Goal: Task Accomplishment & Management: Complete application form

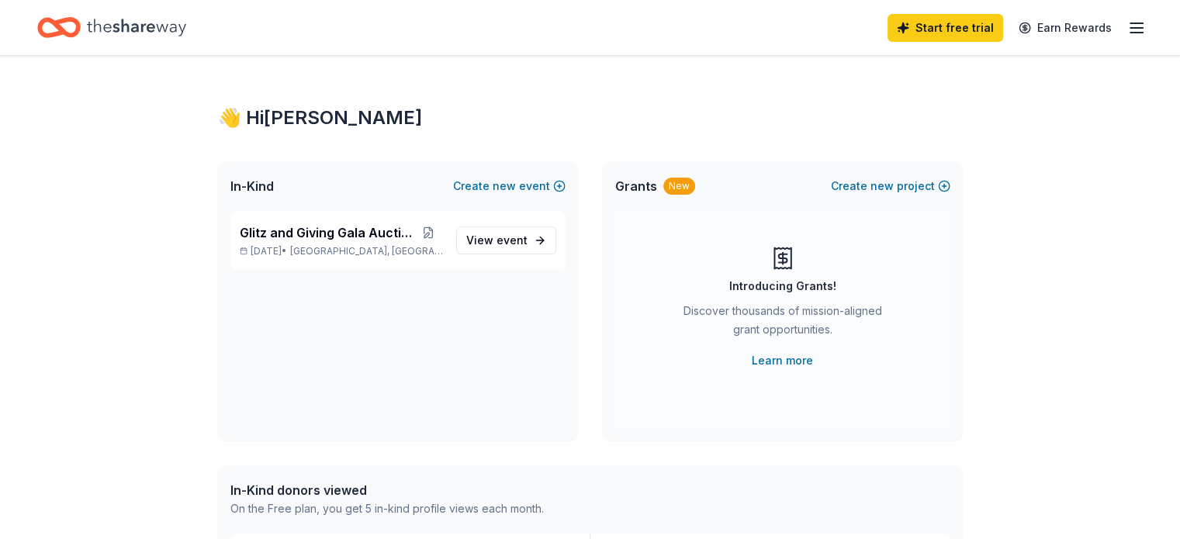
click at [1127, 29] on icon "button" at bounding box center [1136, 28] width 19 height 19
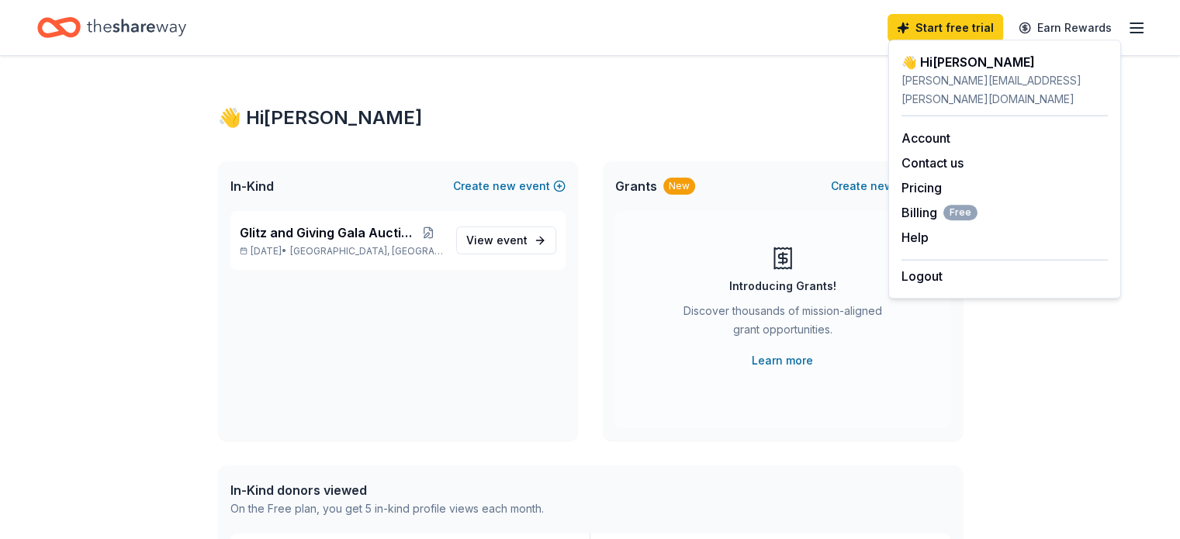
click at [787, 115] on div "👋 Hi Angie" at bounding box center [590, 118] width 745 height 25
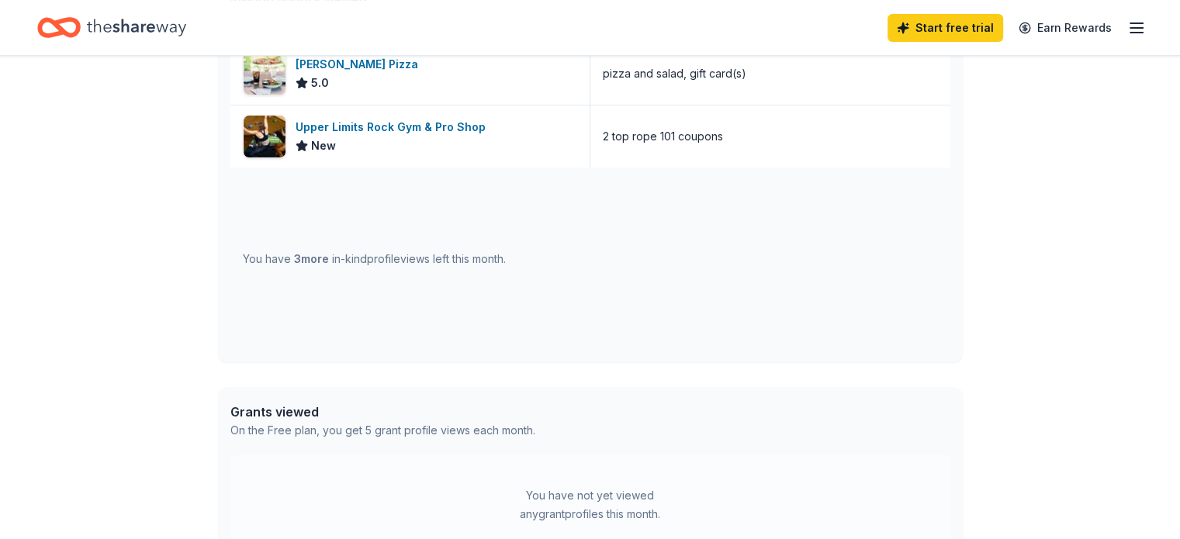
scroll to position [493, 0]
click at [206, 331] on div "👋 Hi Angie In-Kind Create new event Glitz and Giving Gala Auction Nov 15, 2025 …" at bounding box center [590, 104] width 795 height 1083
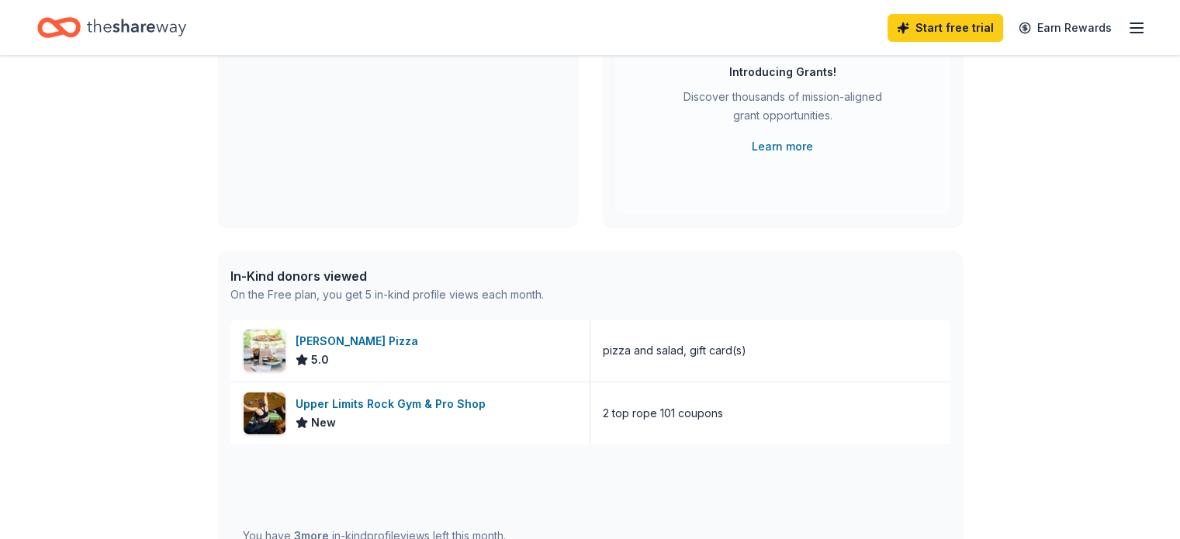
scroll to position [0, 0]
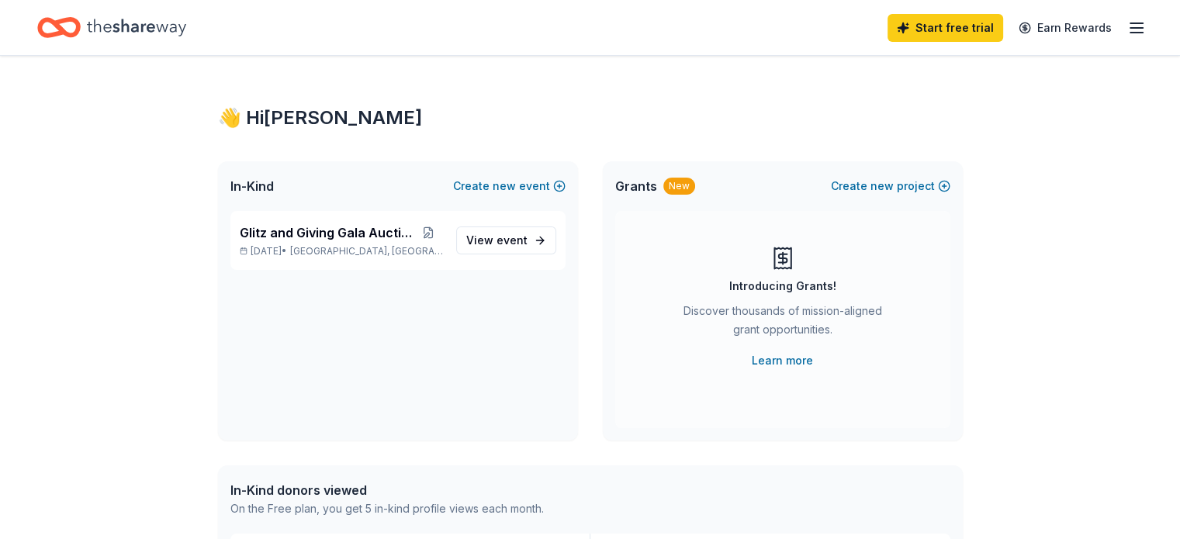
click at [186, 32] on icon "Home" at bounding box center [136, 28] width 99 height 32
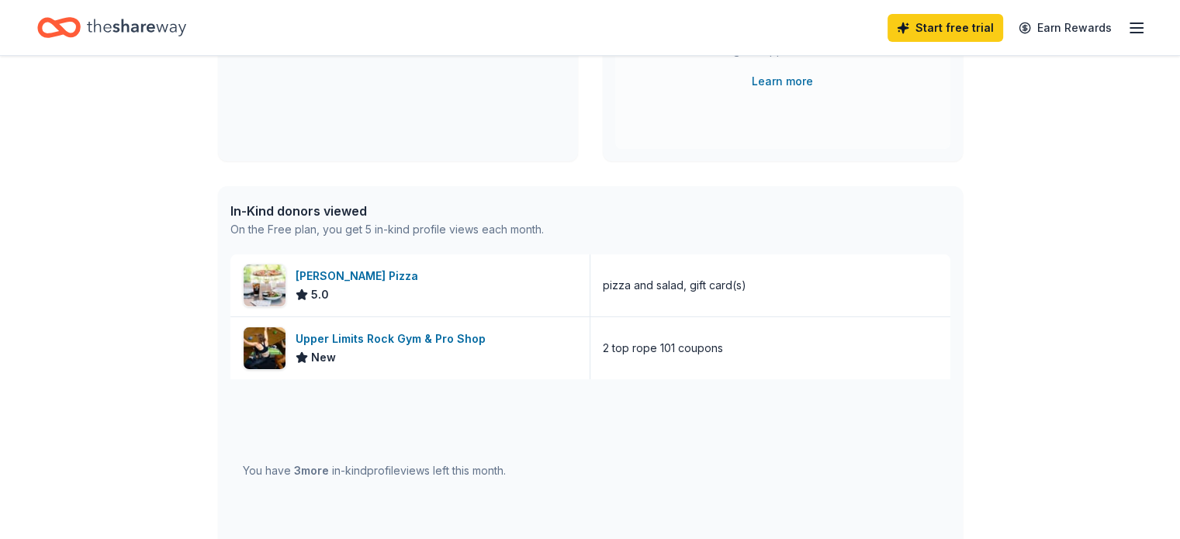
scroll to position [310, 0]
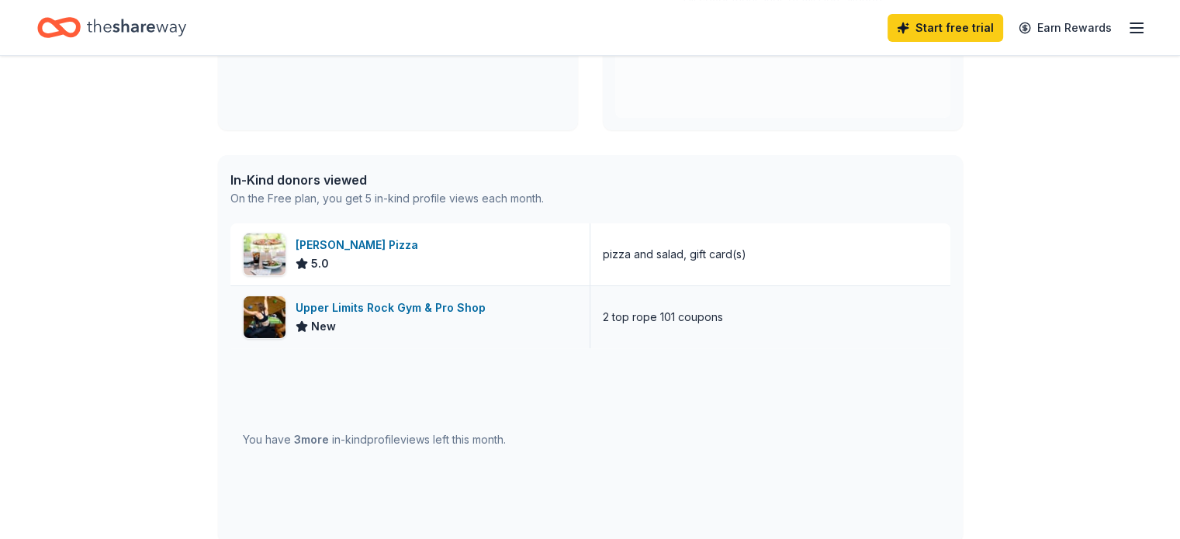
click at [356, 310] on div "Upper Limits Rock Gym & Pro Shop" at bounding box center [394, 308] width 196 height 19
drag, startPoint x: 1175, startPoint y: 251, endPoint x: 1166, endPoint y: 158, distance: 94.3
click at [1166, 158] on div "👋 Hi Angie In-Kind Create new event Glitz and Giving Gala Auction Nov 15, 2025 …" at bounding box center [590, 287] width 1180 height 1083
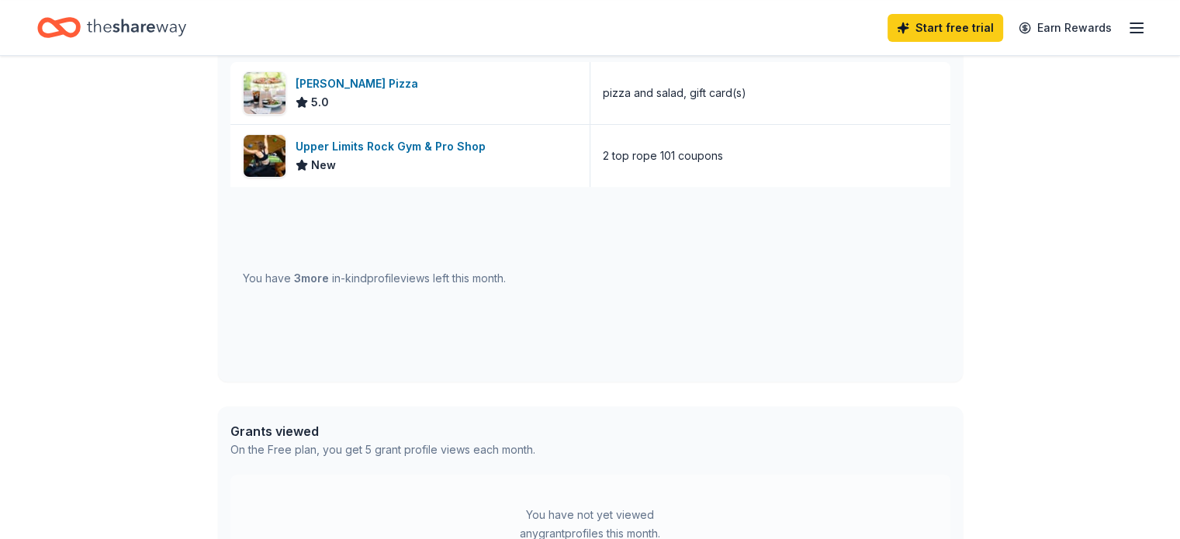
scroll to position [470, 0]
click at [353, 239] on div "You have 3 more in-kind profile views left this month." at bounding box center [590, 280] width 720 height 182
click at [316, 281] on span "3 more" at bounding box center [311, 279] width 35 height 13
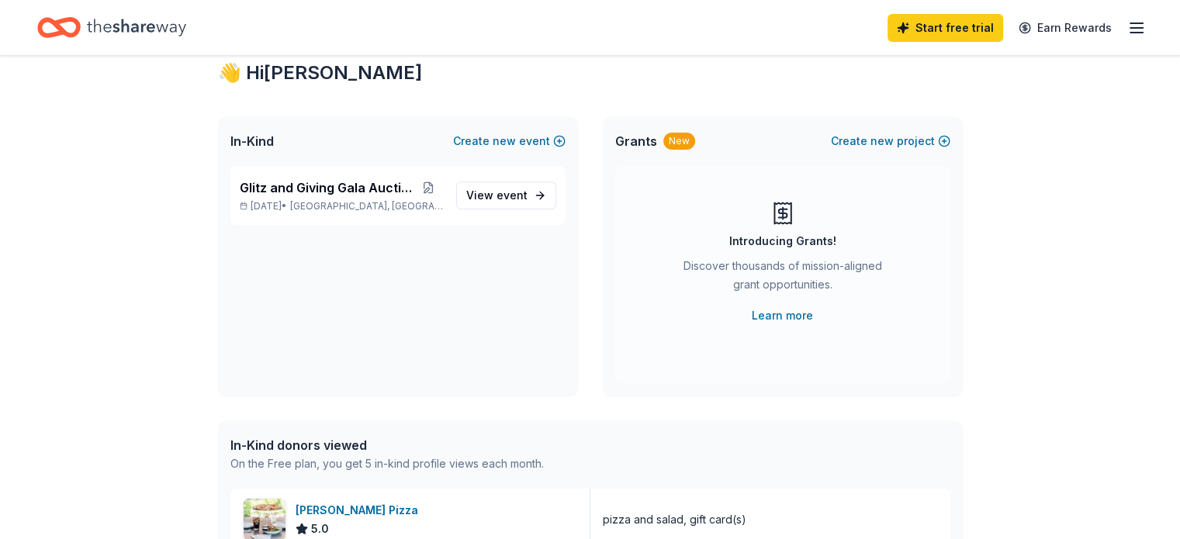
scroll to position [1, 0]
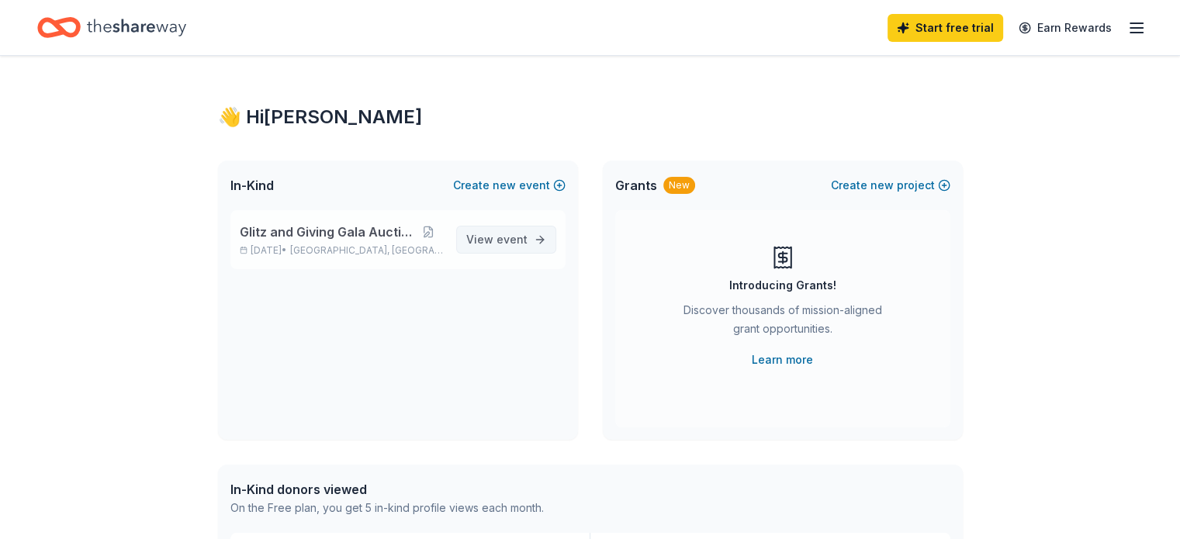
click at [513, 248] on span "View event" at bounding box center [496, 239] width 61 height 19
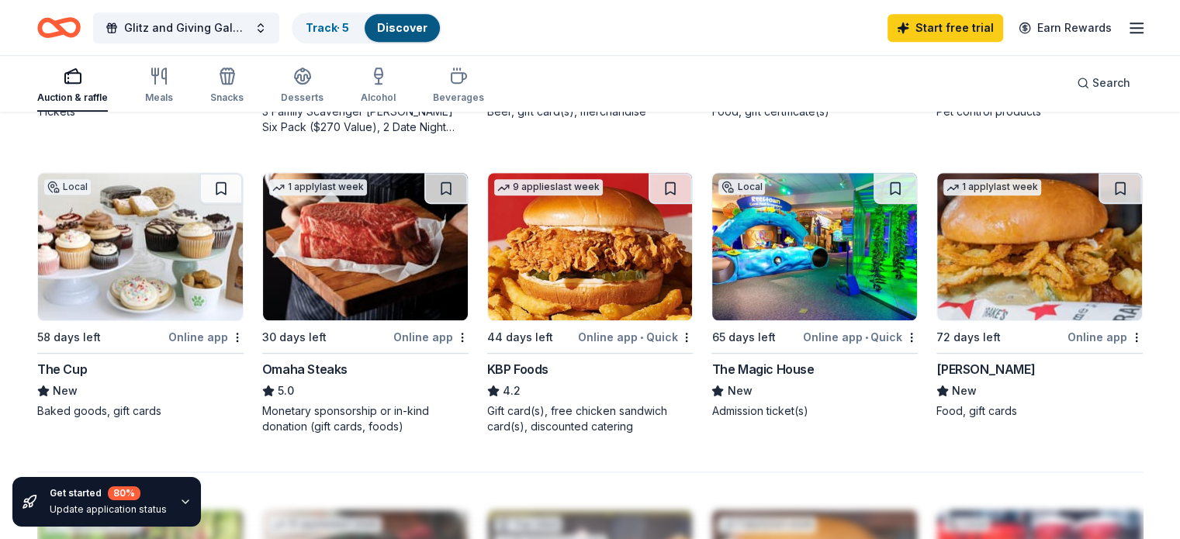
scroll to position [1009, 0]
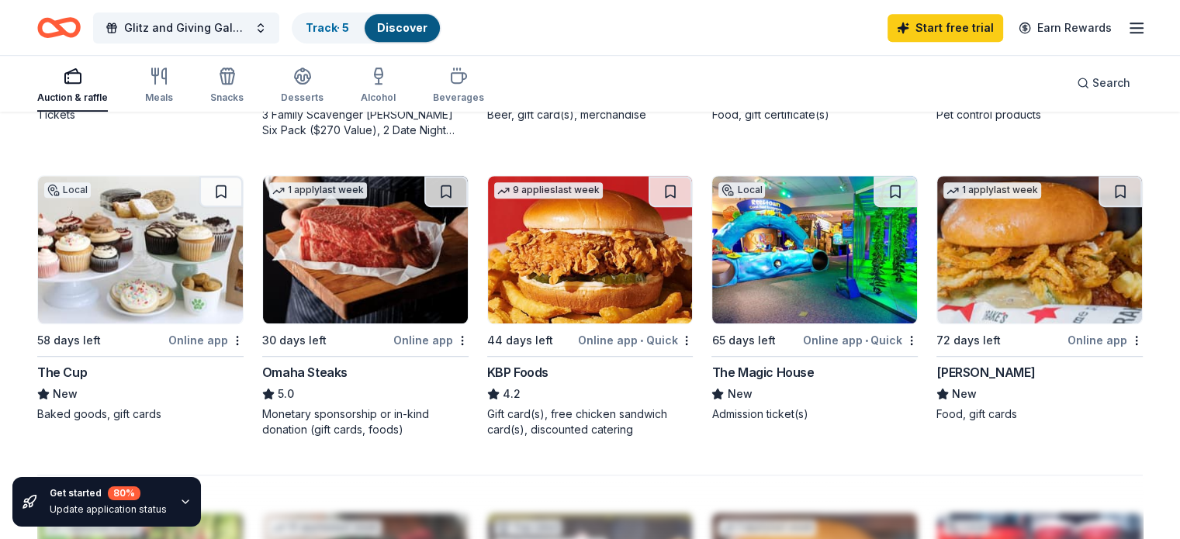
click at [801, 302] on img at bounding box center [814, 249] width 205 height 147
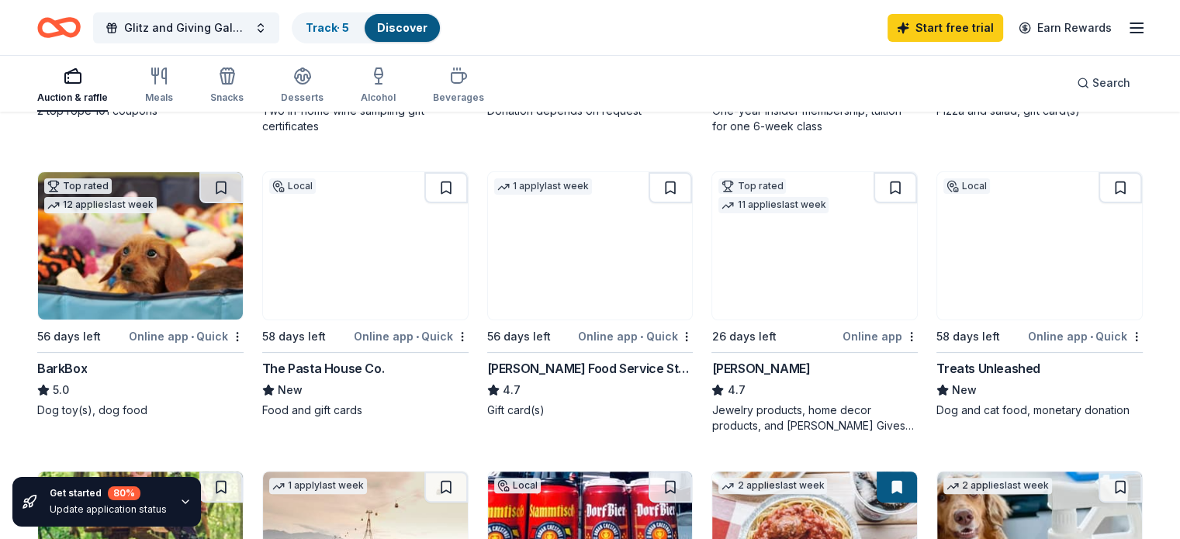
scroll to position [401, 0]
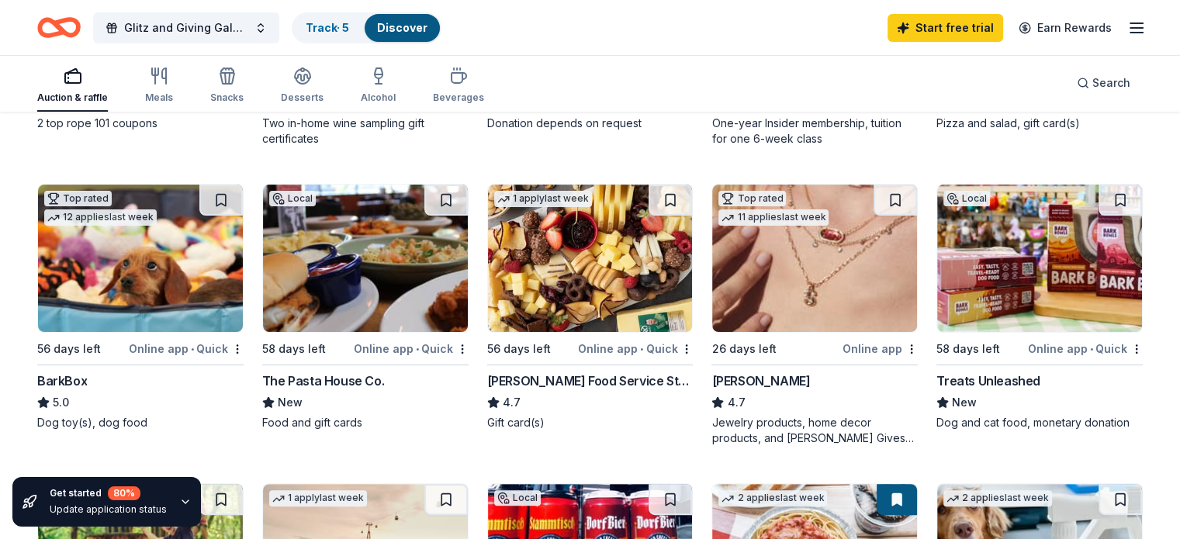
click at [1009, 257] on img at bounding box center [1039, 258] width 205 height 147
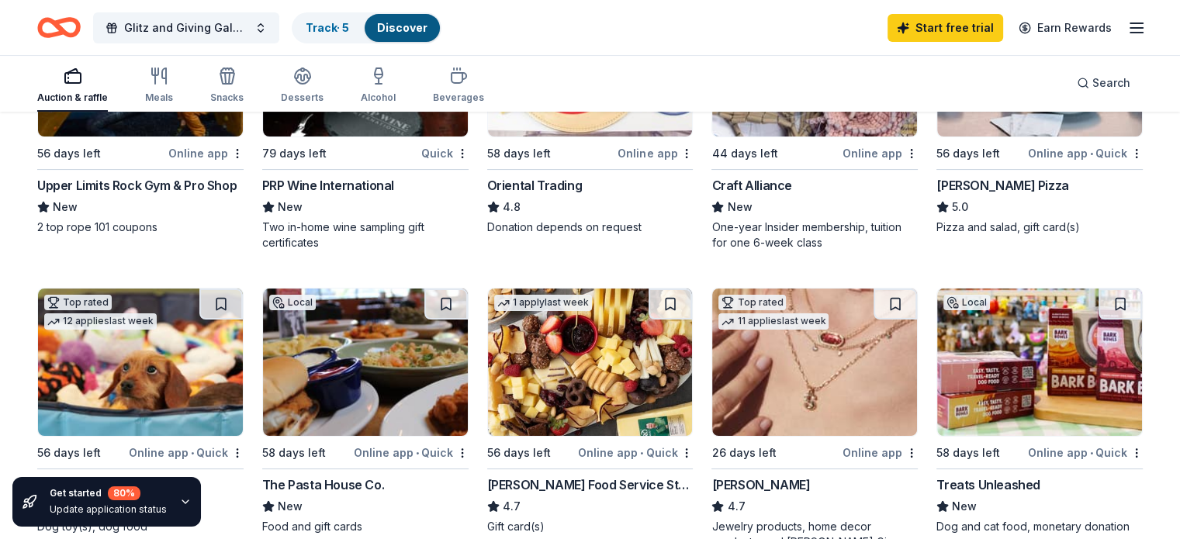
scroll to position [382, 0]
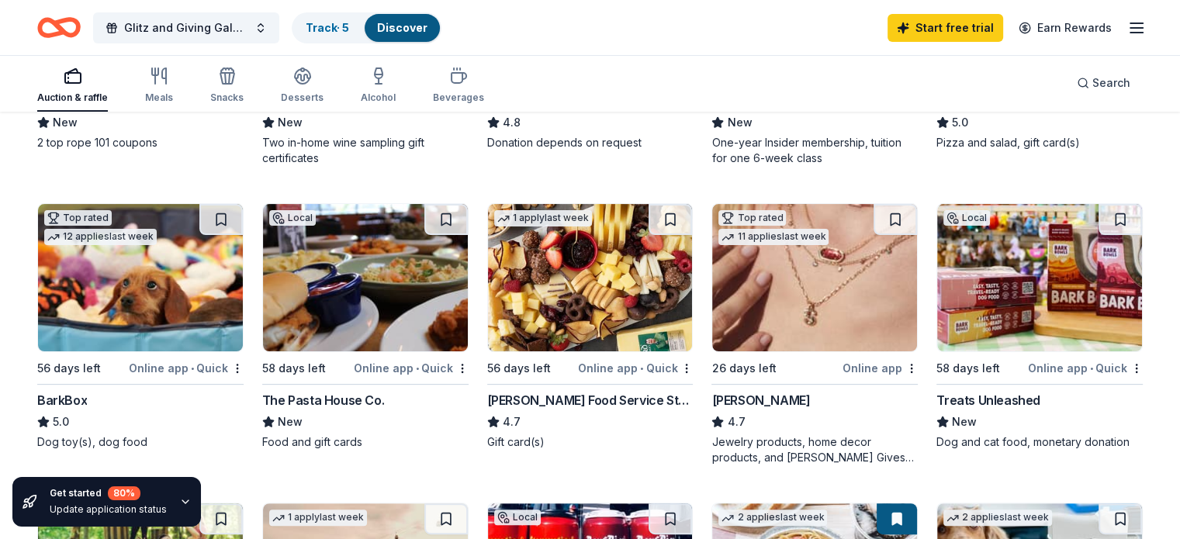
click at [331, 288] on img at bounding box center [365, 277] width 205 height 147
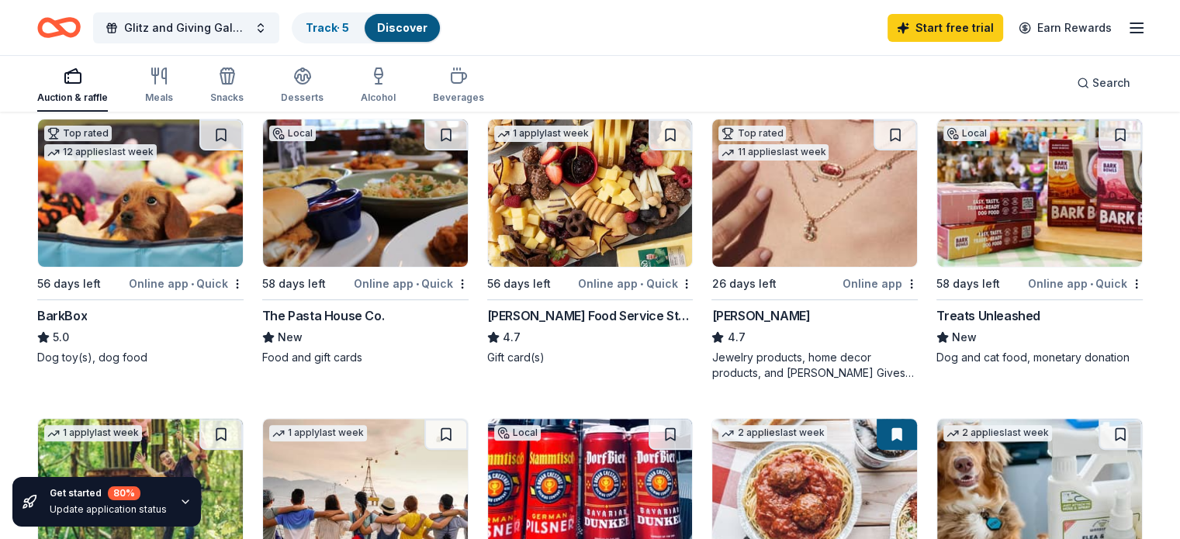
scroll to position [144, 0]
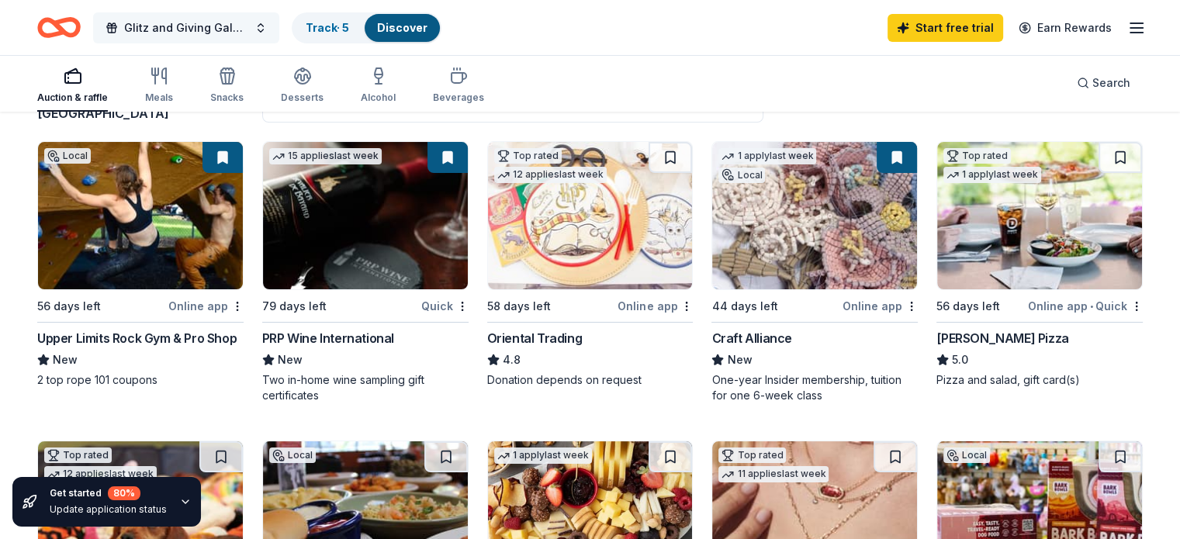
click at [279, 30] on button "Glitz and Giving Gala Auction" at bounding box center [186, 27] width 186 height 31
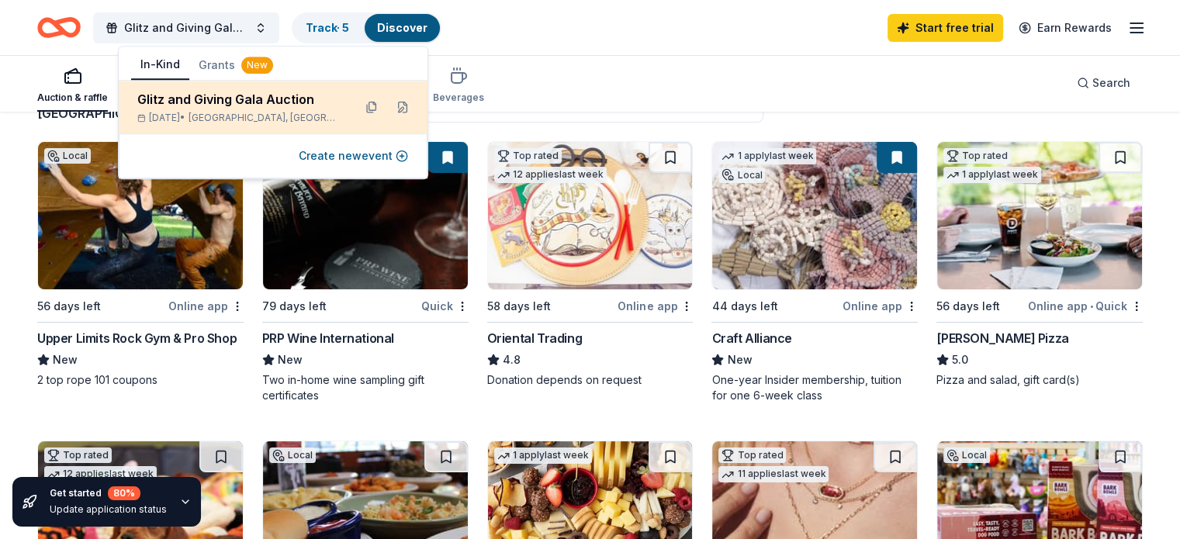
click at [205, 105] on div "Glitz and Giving Gala Auction" at bounding box center [238, 99] width 203 height 19
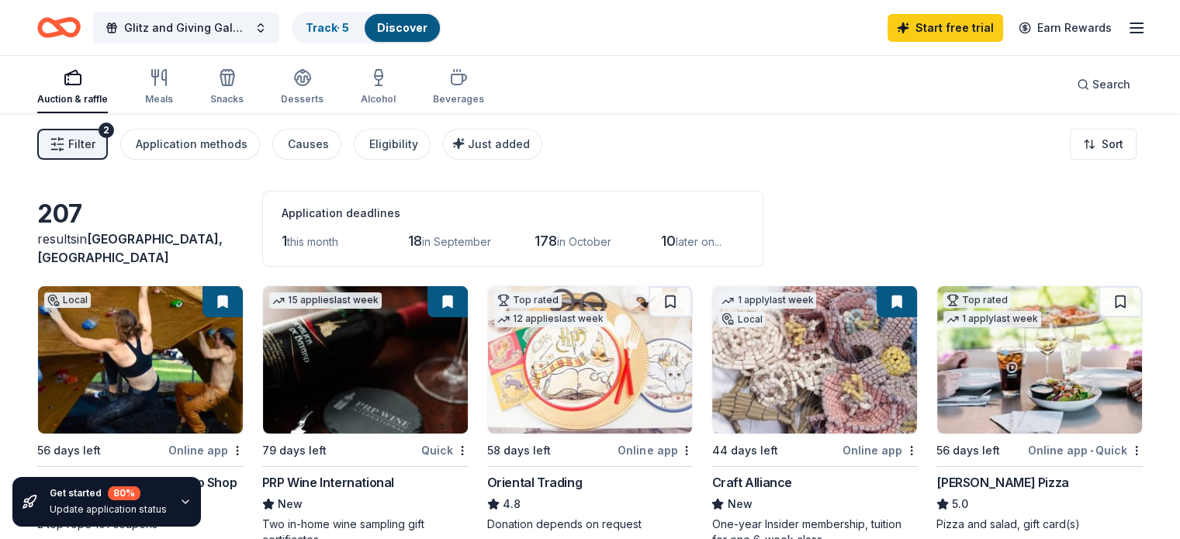
click at [1125, 27] on div "Glitz and Giving Gala Auction Track · 5 Discover Start free trial Earn Rewards" at bounding box center [590, 27] width 1180 height 55
click at [1130, 28] on line "button" at bounding box center [1136, 28] width 12 height 0
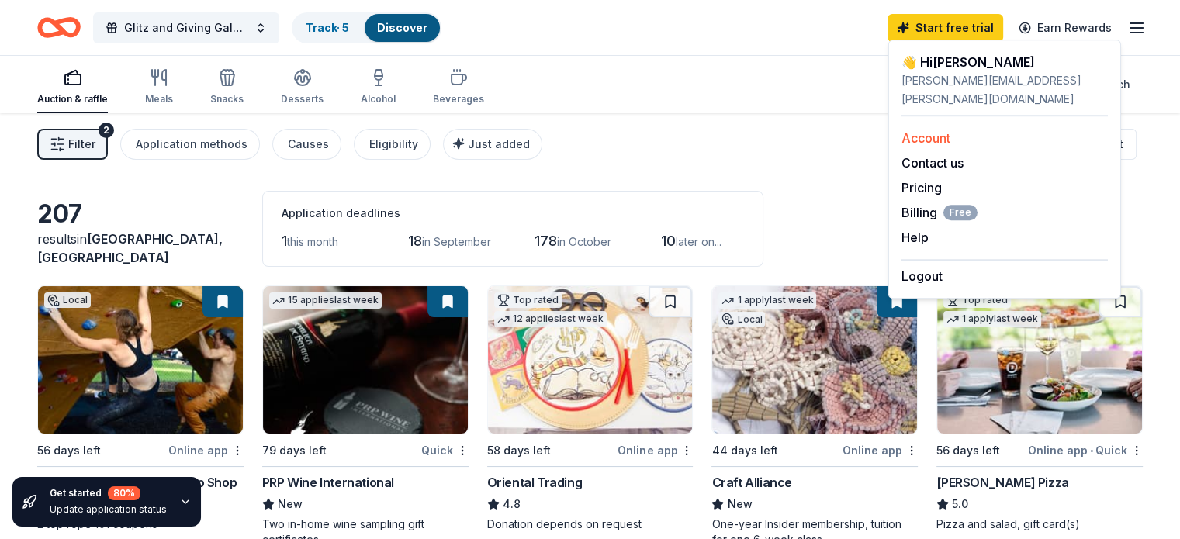
click at [912, 130] on link "Account" at bounding box center [926, 138] width 49 height 16
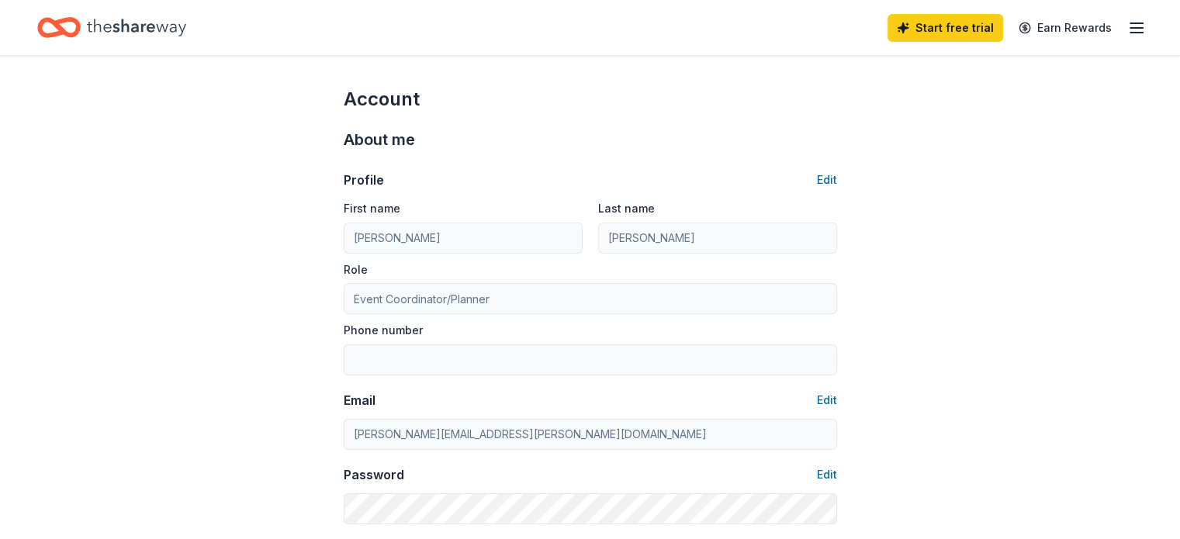
click at [141, 36] on icon "Home" at bounding box center [136, 28] width 99 height 32
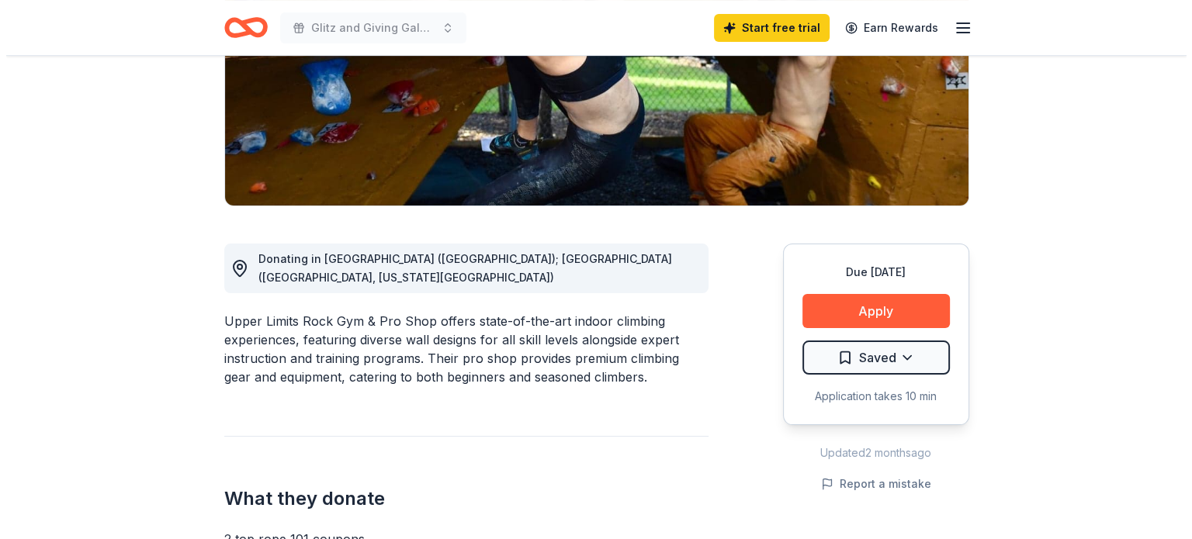
scroll to position [273, 0]
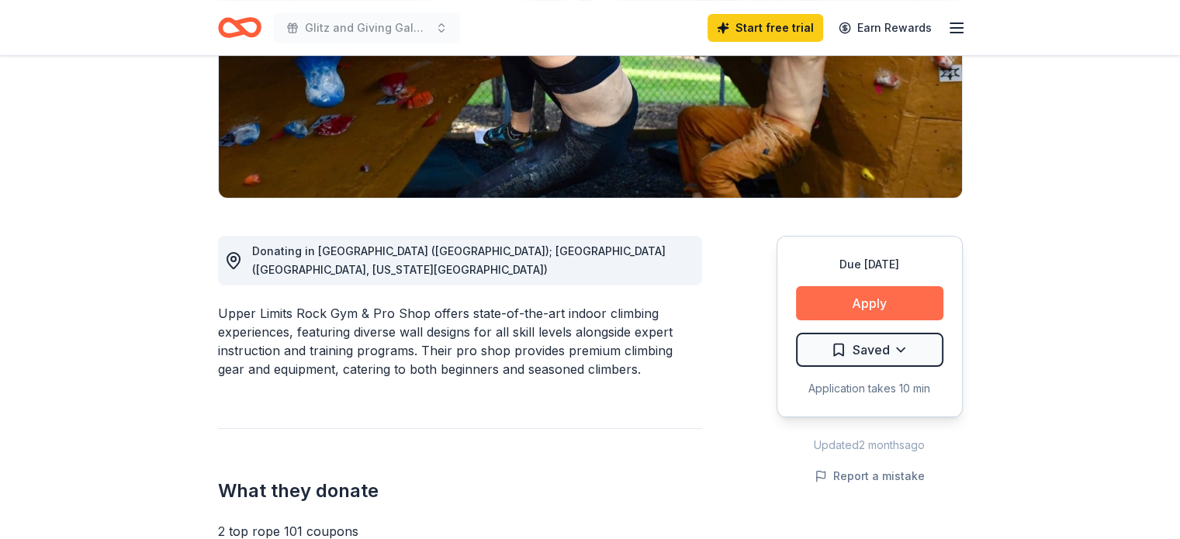
click at [887, 296] on button "Apply" at bounding box center [869, 303] width 147 height 34
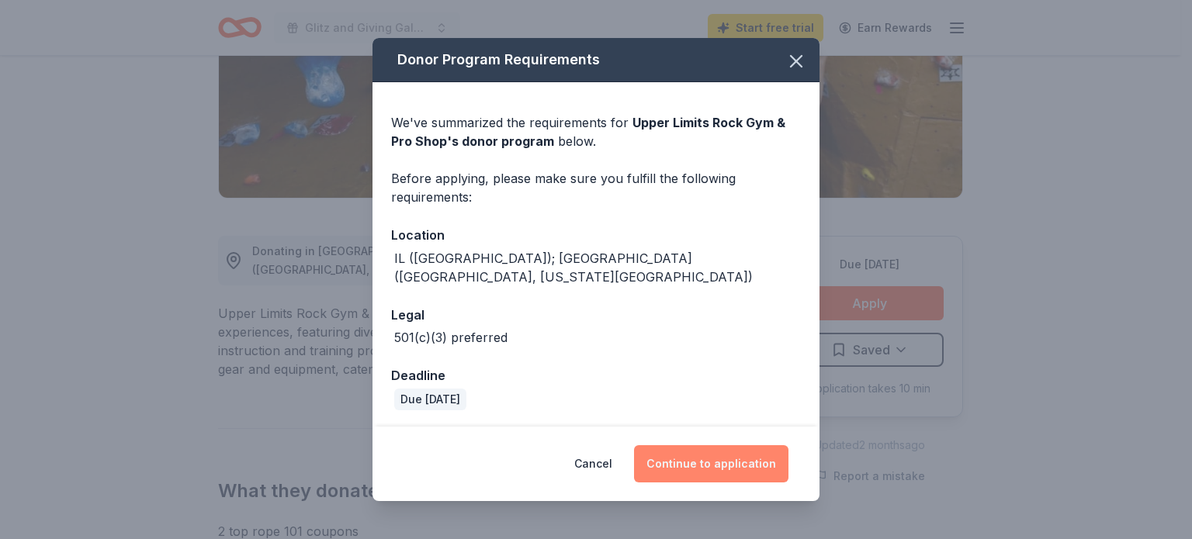
click at [718, 472] on button "Continue to application" at bounding box center [711, 463] width 154 height 37
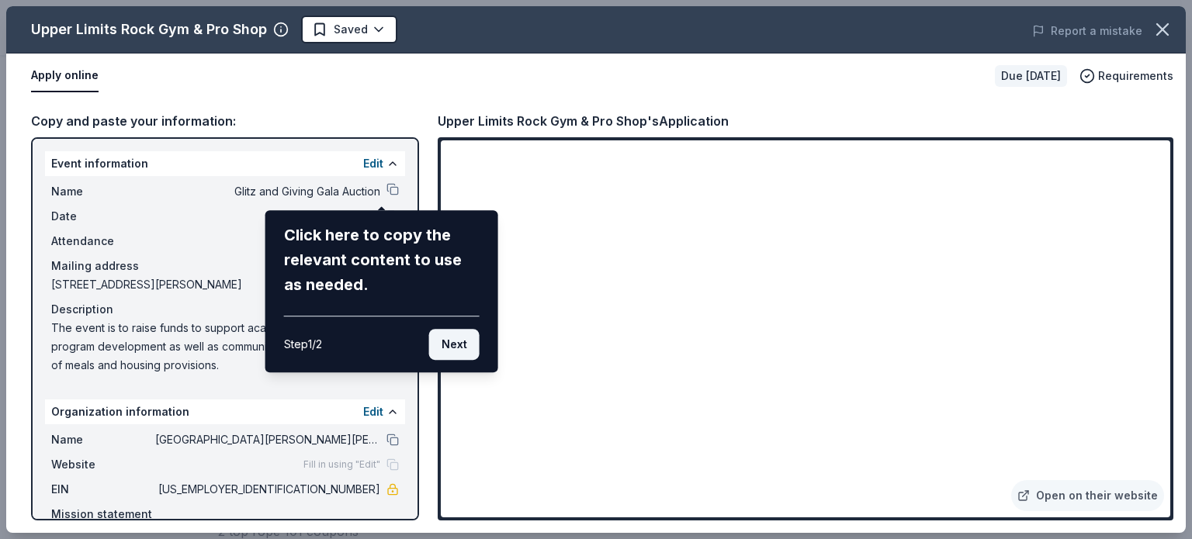
click at [452, 351] on button "Next" at bounding box center [454, 344] width 50 height 31
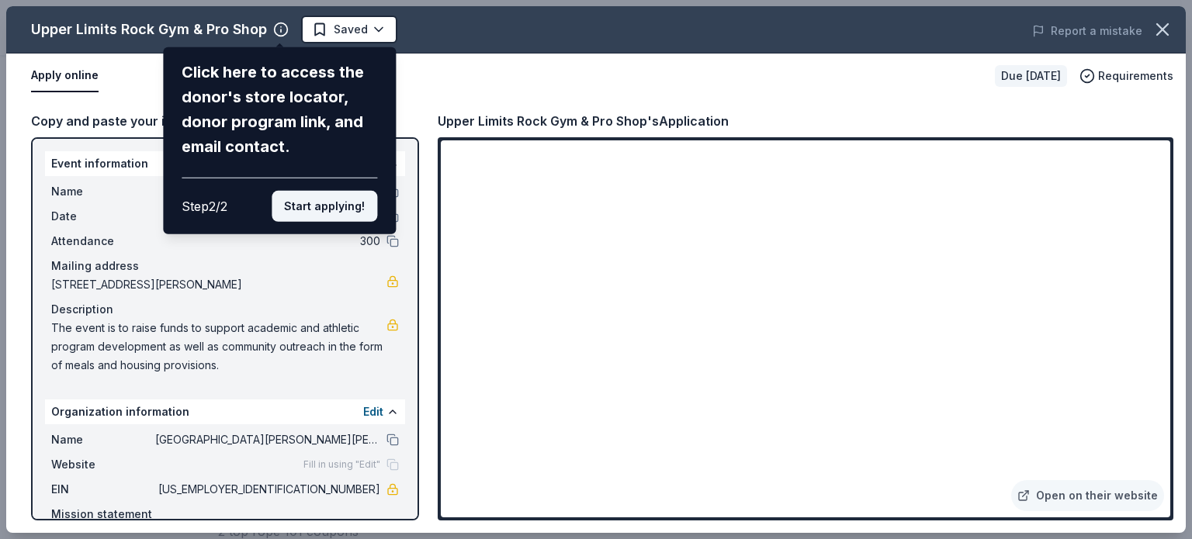
click at [338, 196] on button "Start applying!" at bounding box center [325, 206] width 106 height 31
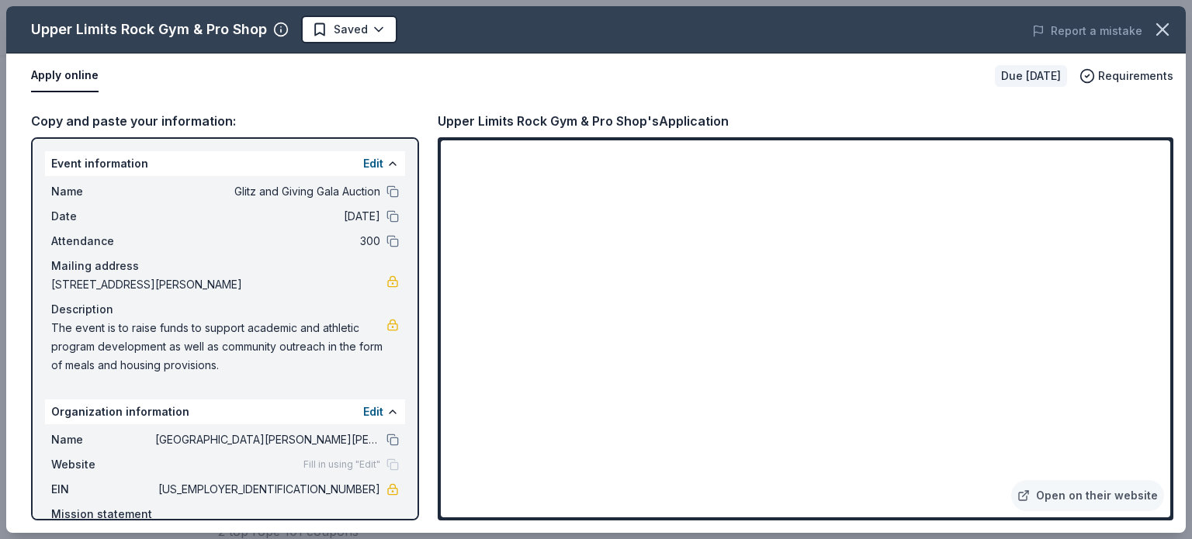
scroll to position [78, 0]
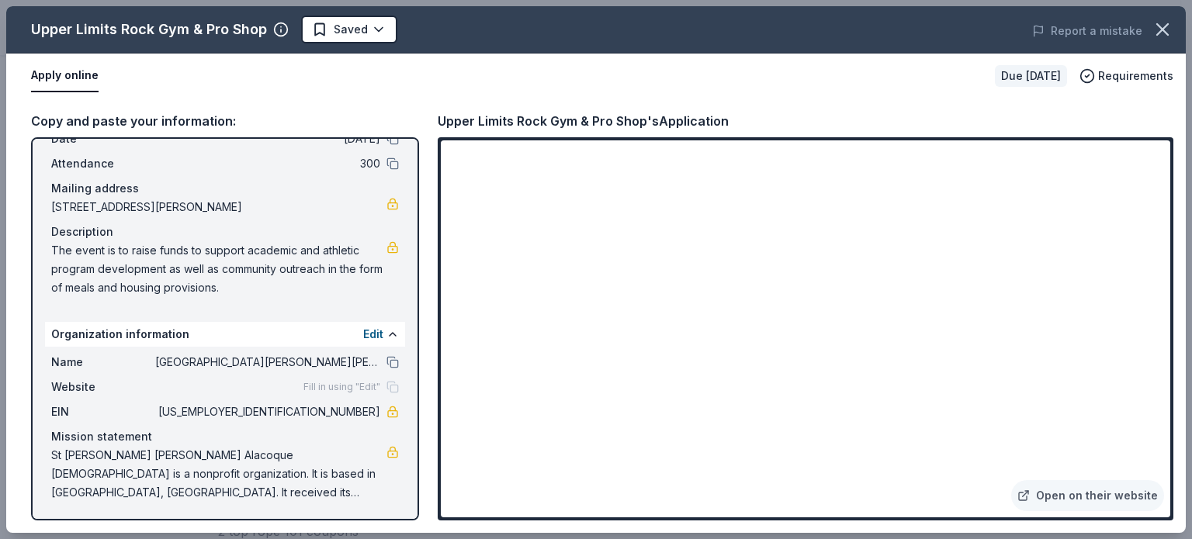
drag, startPoint x: 53, startPoint y: 451, endPoint x: 102, endPoint y: 470, distance: 53.3
click at [102, 470] on span "St [PERSON_NAME] [PERSON_NAME] Alacoque [DEMOGRAPHIC_DATA] is a nonprofit organ…" at bounding box center [218, 474] width 335 height 56
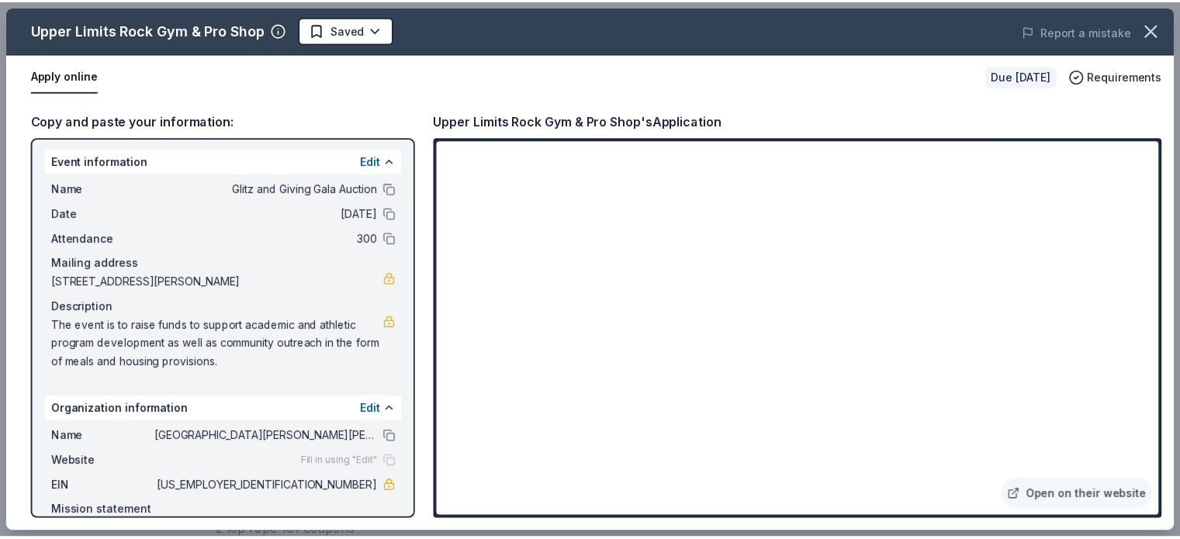
scroll to position [0, 0]
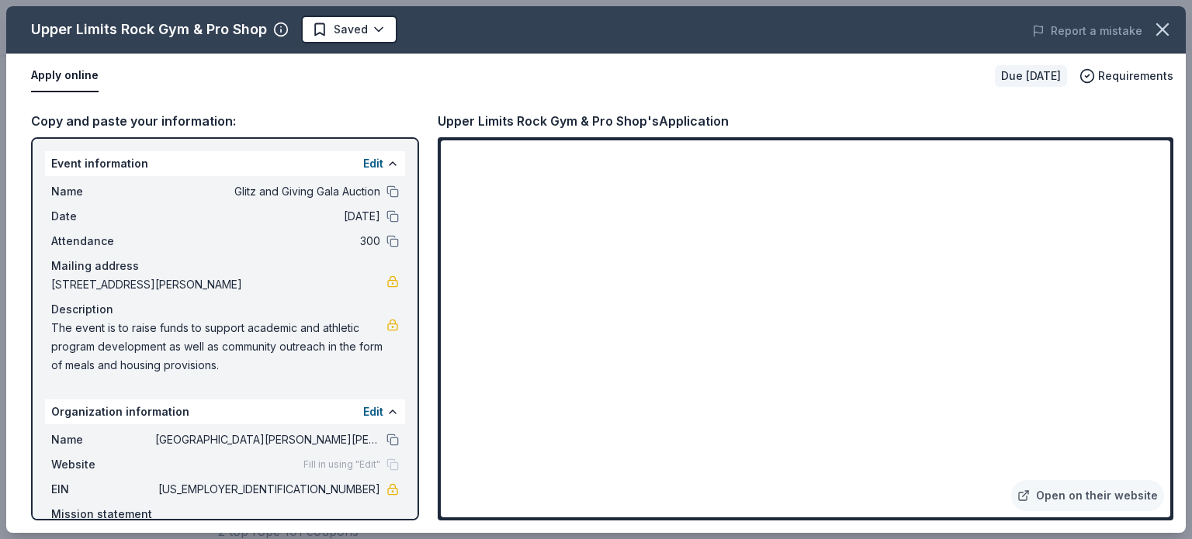
drag, startPoint x: 54, startPoint y: 321, endPoint x: 171, endPoint y: 339, distance: 118.5
click at [171, 339] on span "The event is to raise funds to support academic and athletic program developmen…" at bounding box center [218, 347] width 335 height 56
click at [386, 322] on link at bounding box center [392, 325] width 12 height 12
click at [1170, 27] on icon "button" at bounding box center [1162, 30] width 22 height 22
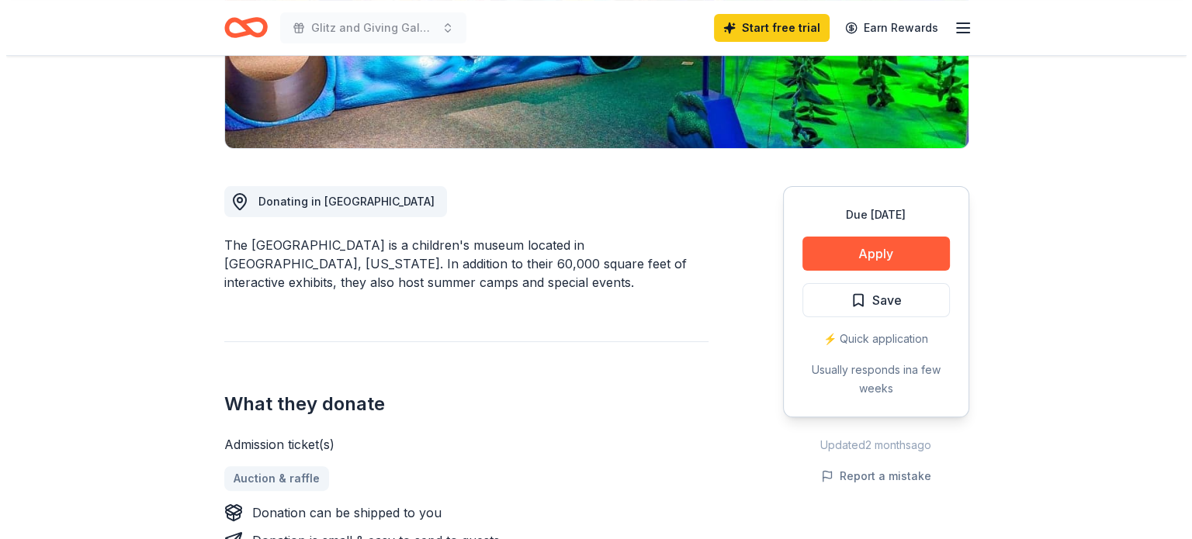
scroll to position [335, 0]
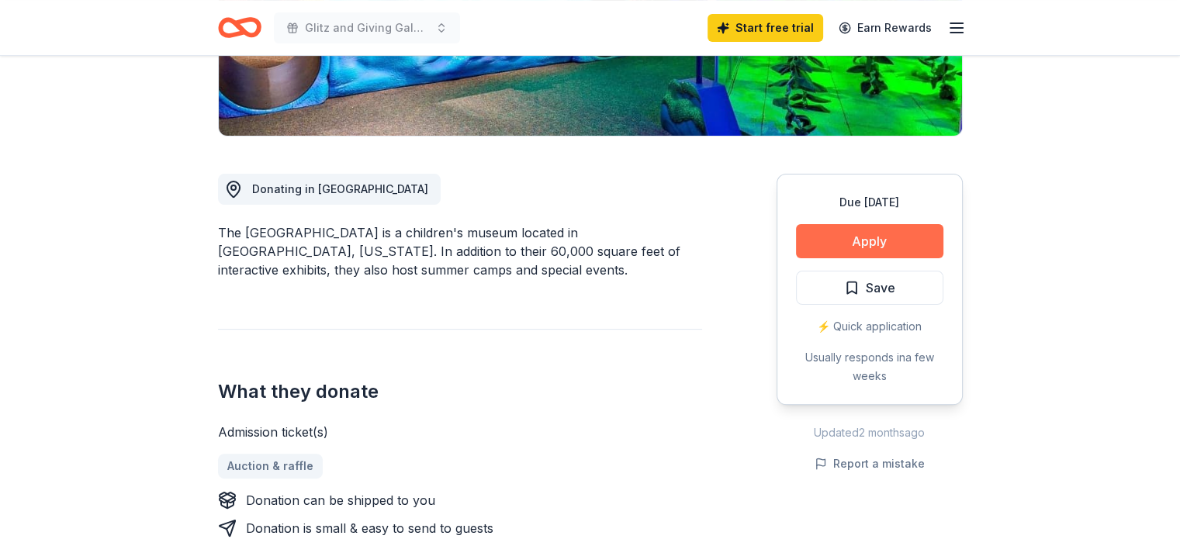
click at [856, 238] on button "Apply" at bounding box center [869, 241] width 147 height 34
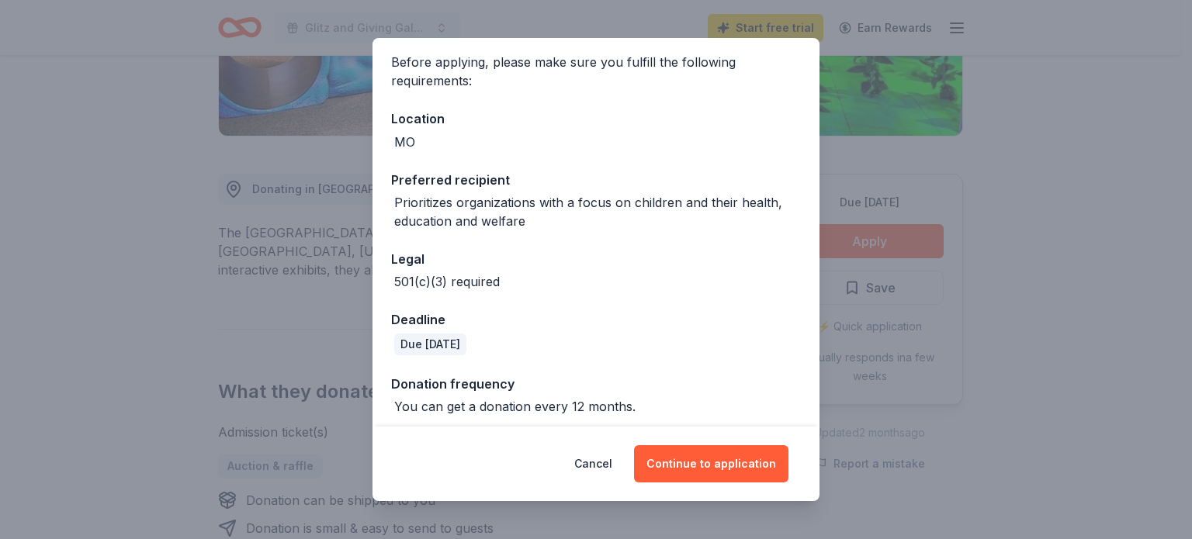
scroll to position [123, 0]
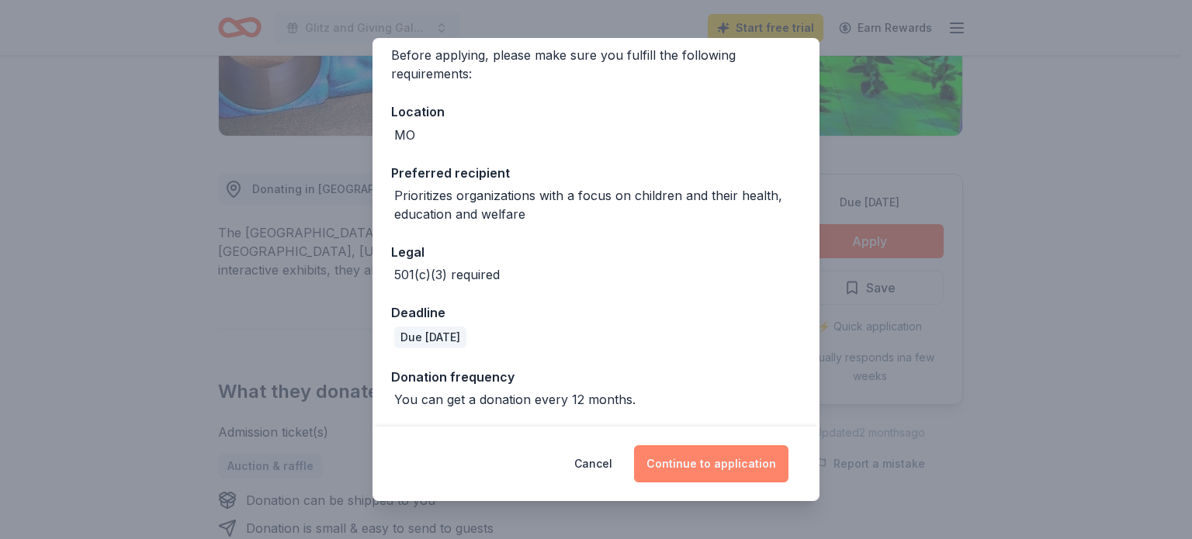
click at [726, 462] on button "Continue to application" at bounding box center [711, 463] width 154 height 37
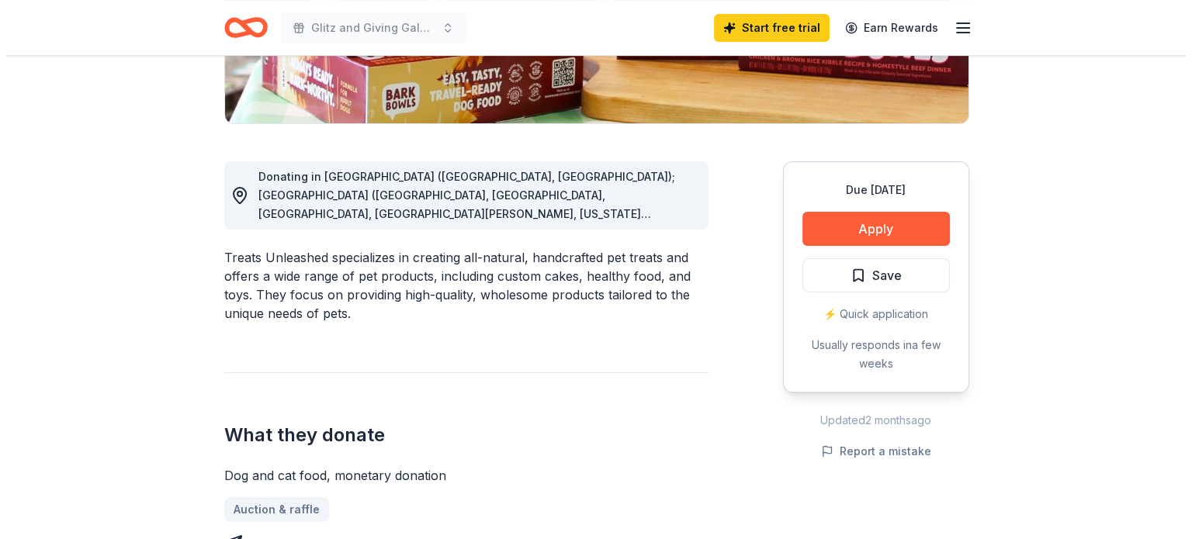
scroll to position [353, 0]
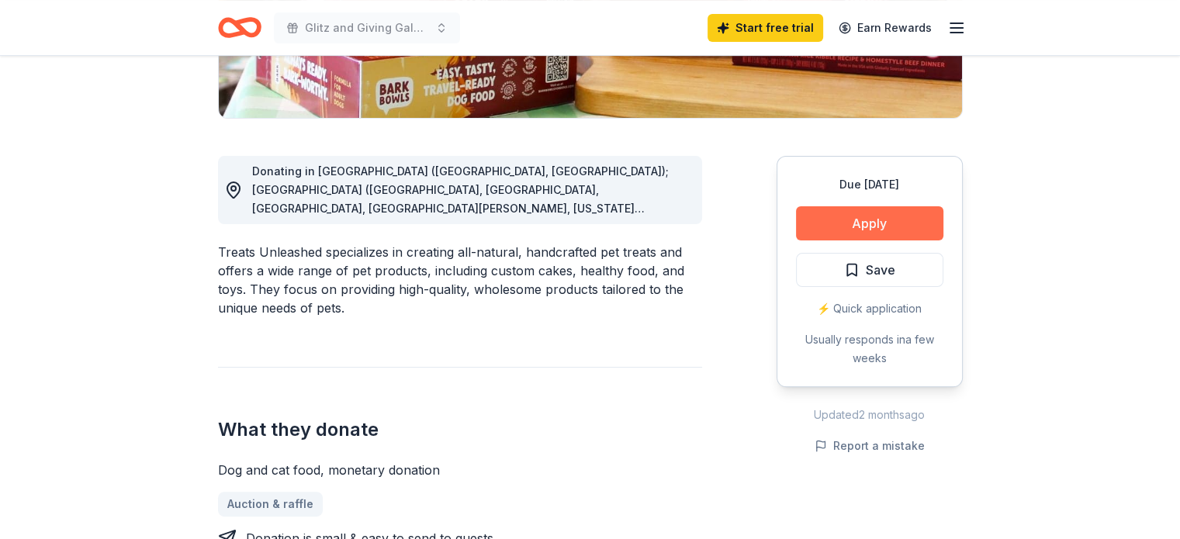
click at [887, 226] on button "Apply" at bounding box center [869, 223] width 147 height 34
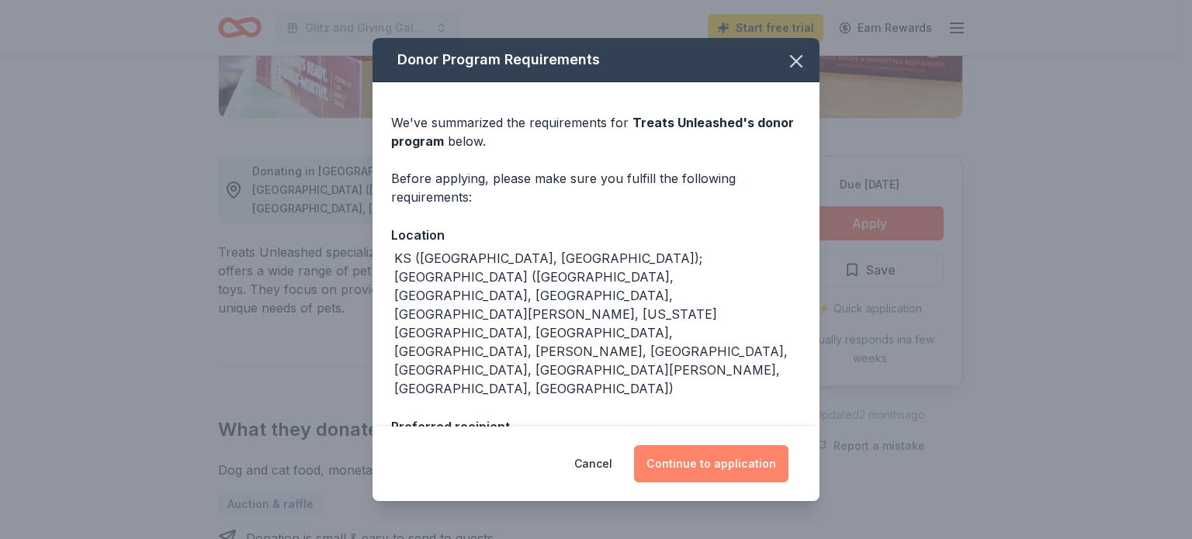
click at [691, 471] on button "Continue to application" at bounding box center [711, 463] width 154 height 37
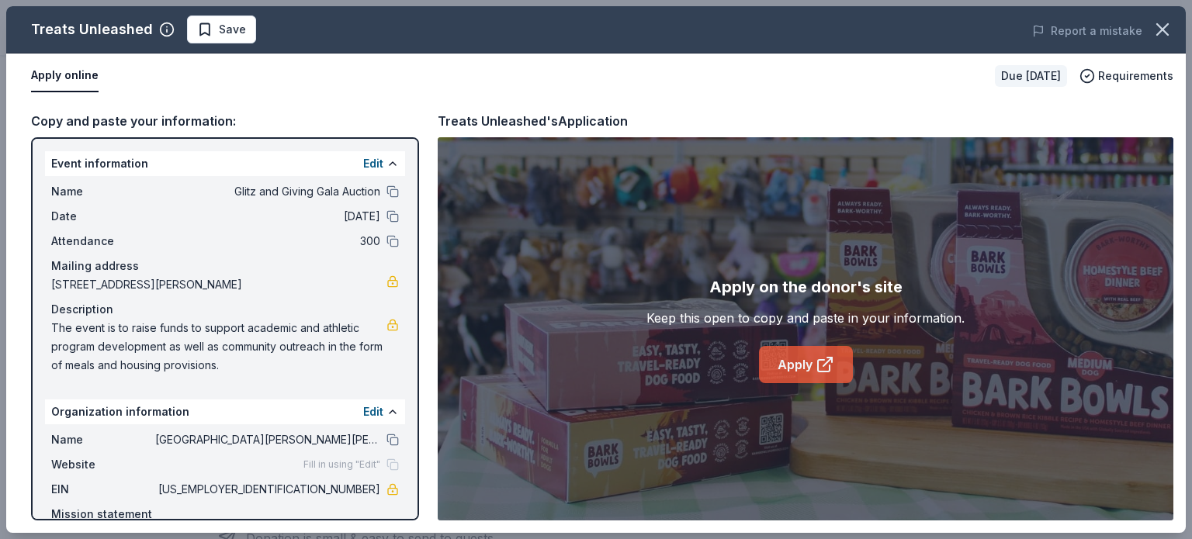
click at [816, 372] on icon at bounding box center [824, 364] width 19 height 19
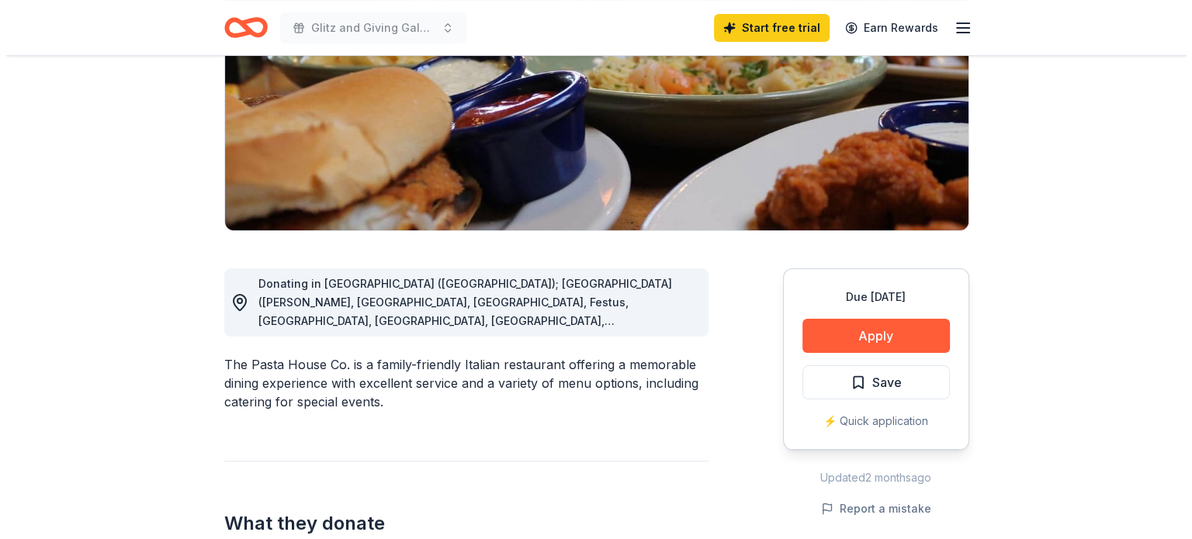
scroll to position [313, 0]
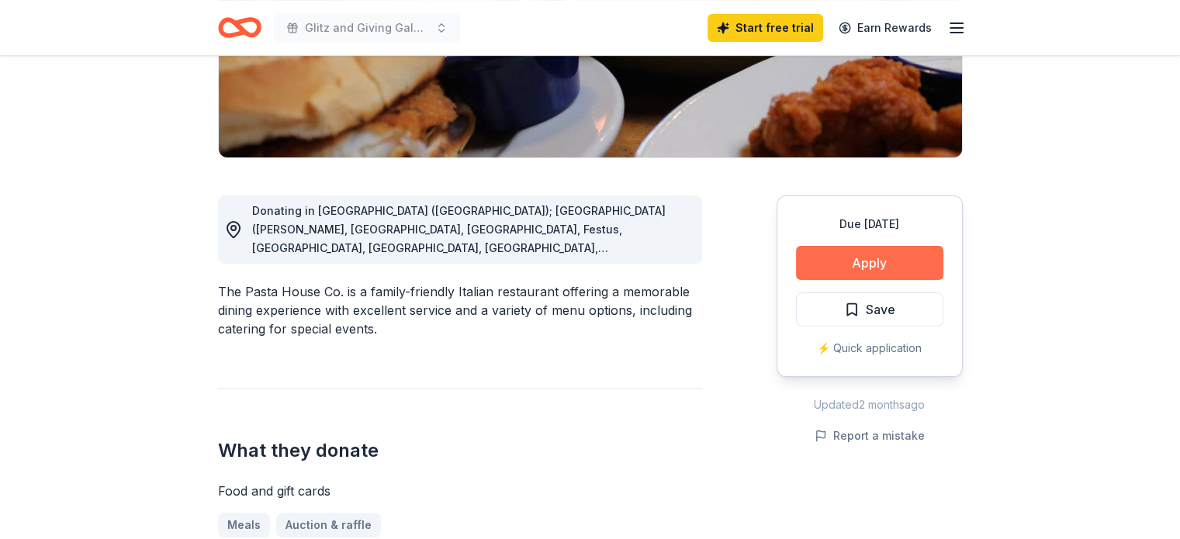
click at [832, 266] on button "Apply" at bounding box center [869, 263] width 147 height 34
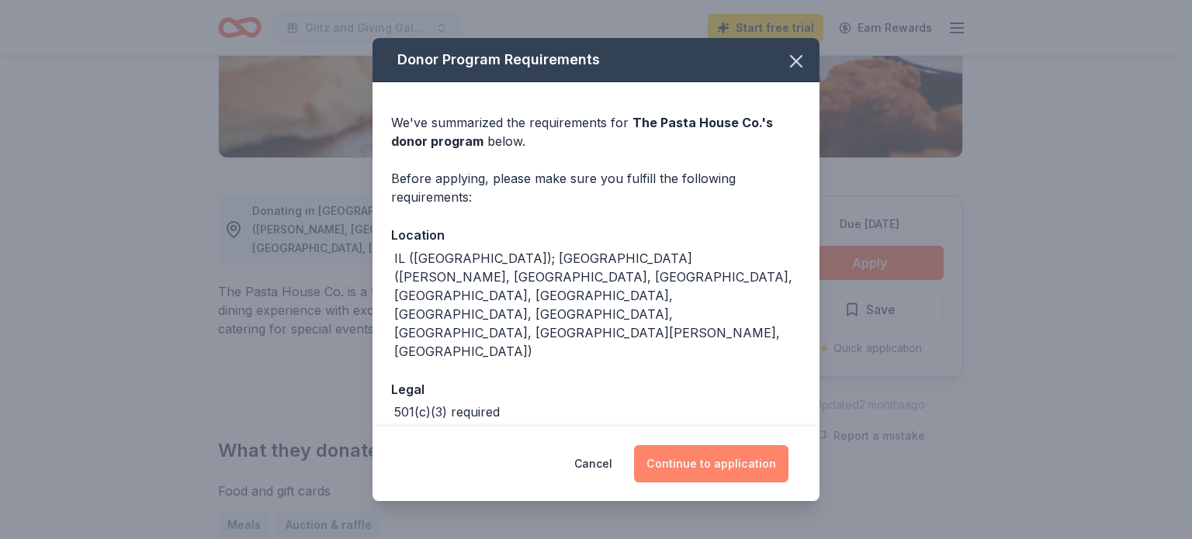
click at [717, 460] on button "Continue to application" at bounding box center [711, 463] width 154 height 37
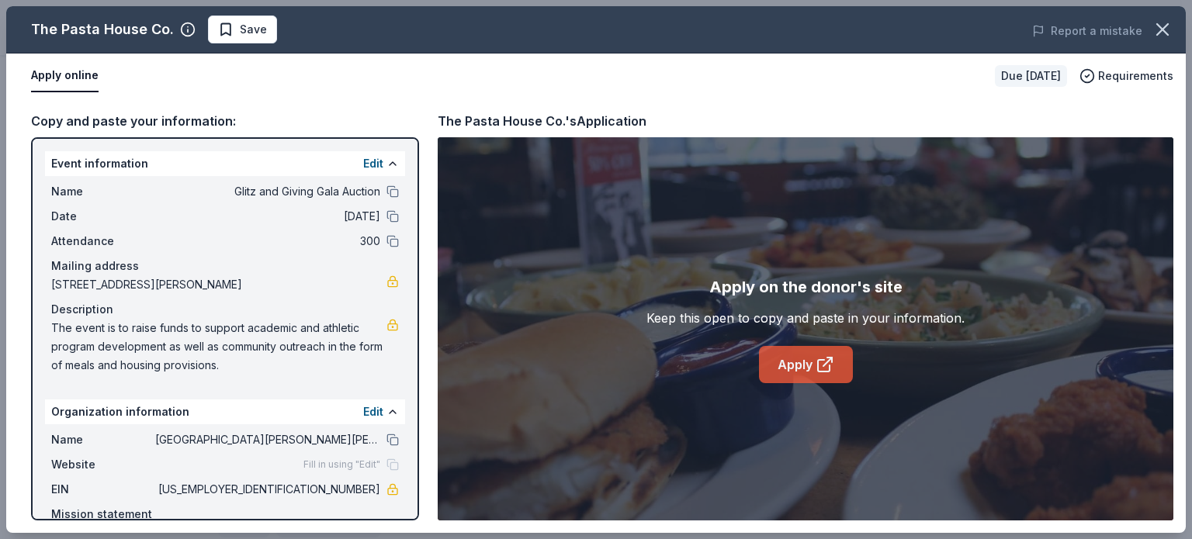
click at [818, 358] on icon at bounding box center [824, 364] width 19 height 19
